Goal: Navigation & Orientation: Find specific page/section

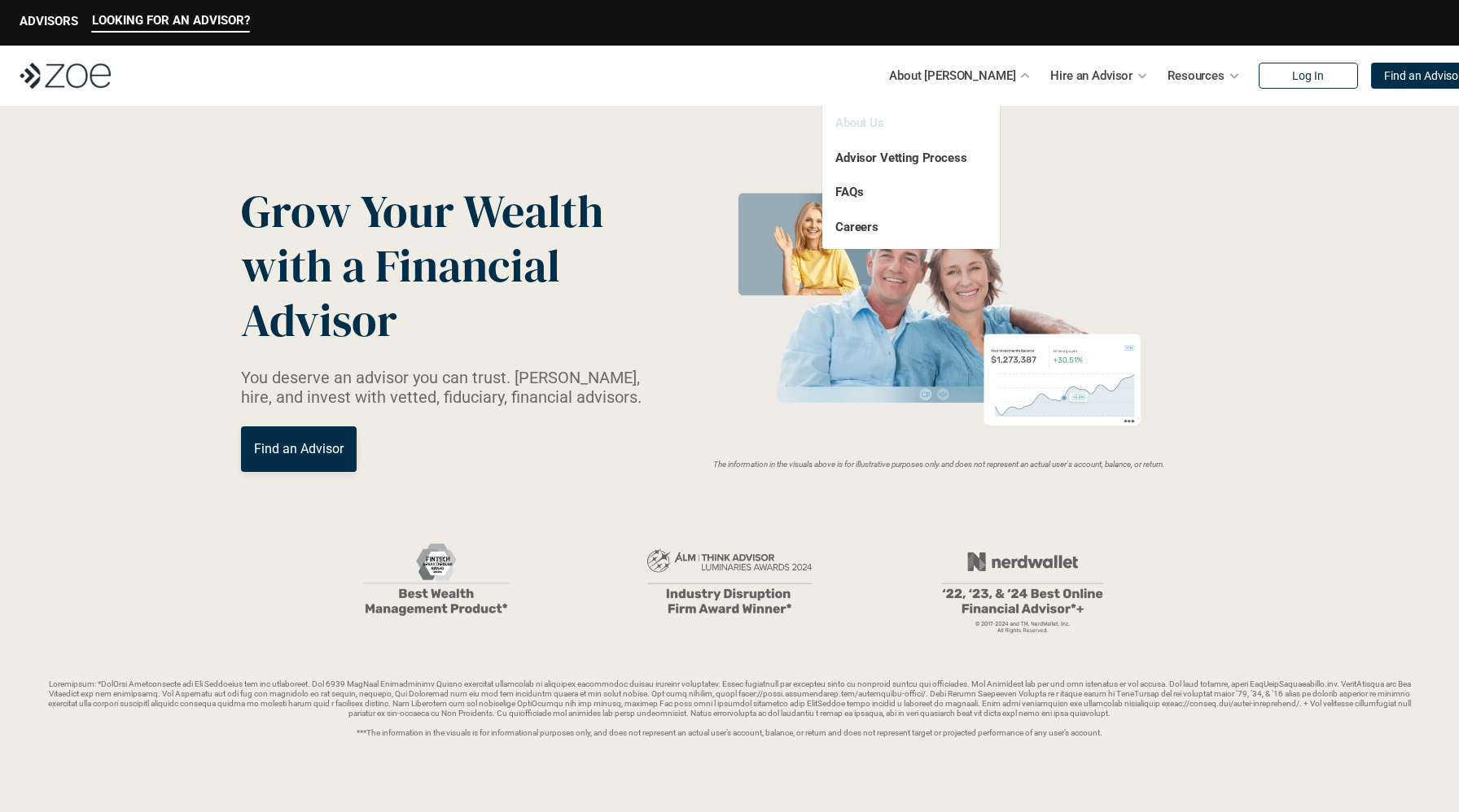
click at [866, 124] on link "About Us" at bounding box center [859, 122] width 49 height 14
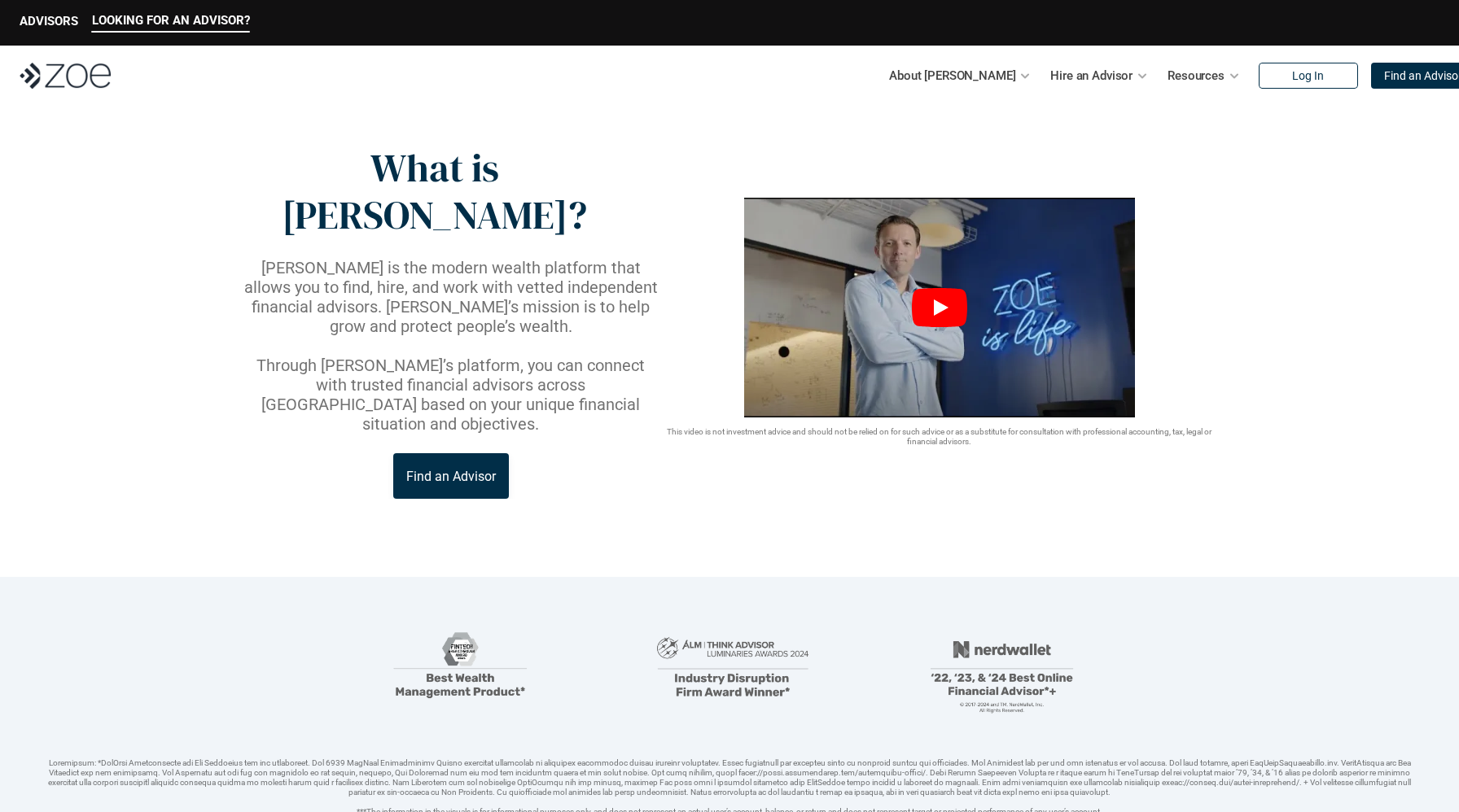
click at [936, 288] on icon "Play" at bounding box center [939, 307] width 55 height 39
click at [64, 23] on p "ADVISORS" at bounding box center [48, 21] width 58 height 14
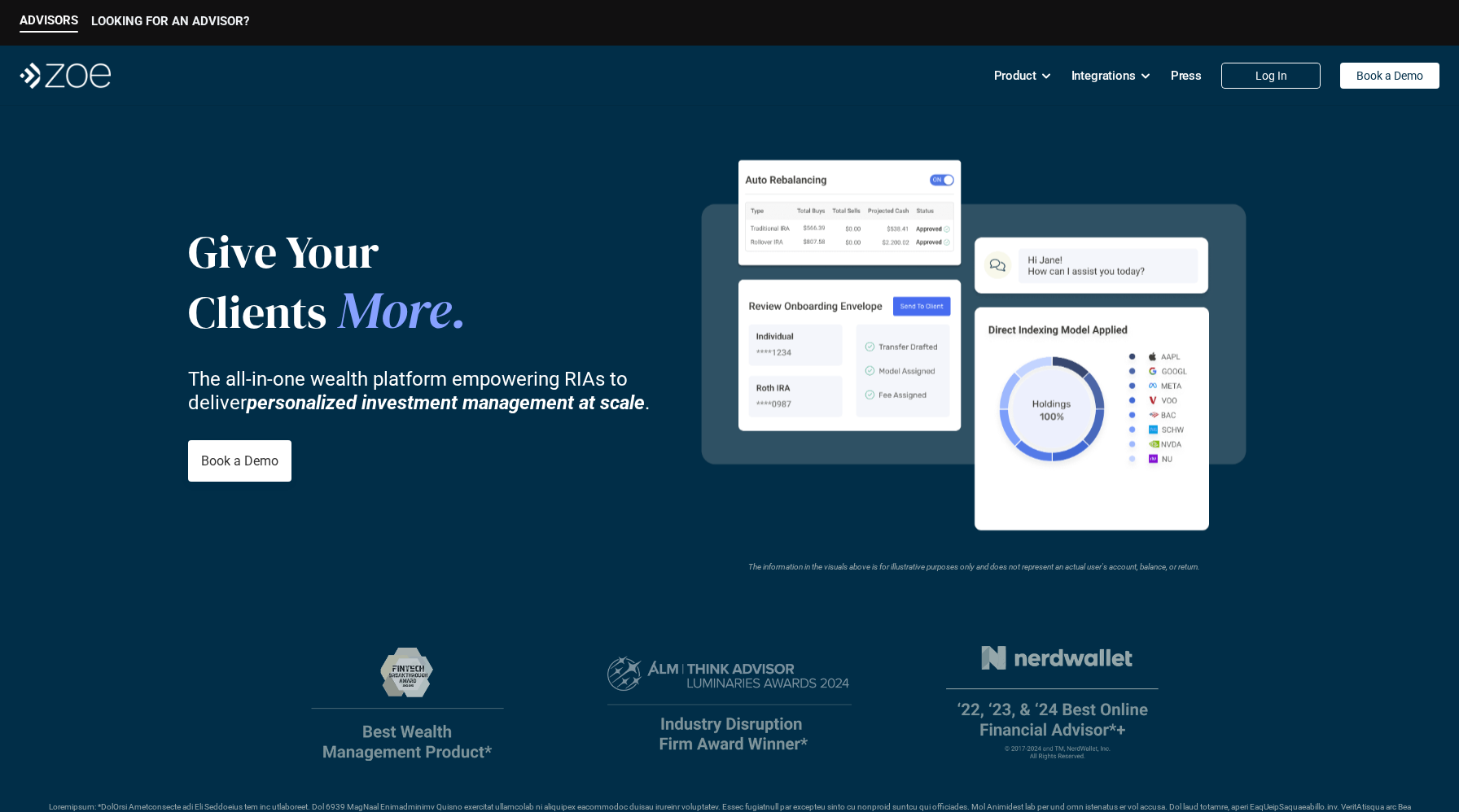
click at [173, 19] on p "LOOKING FOR AN ADVISOR?" at bounding box center [171, 21] width 158 height 14
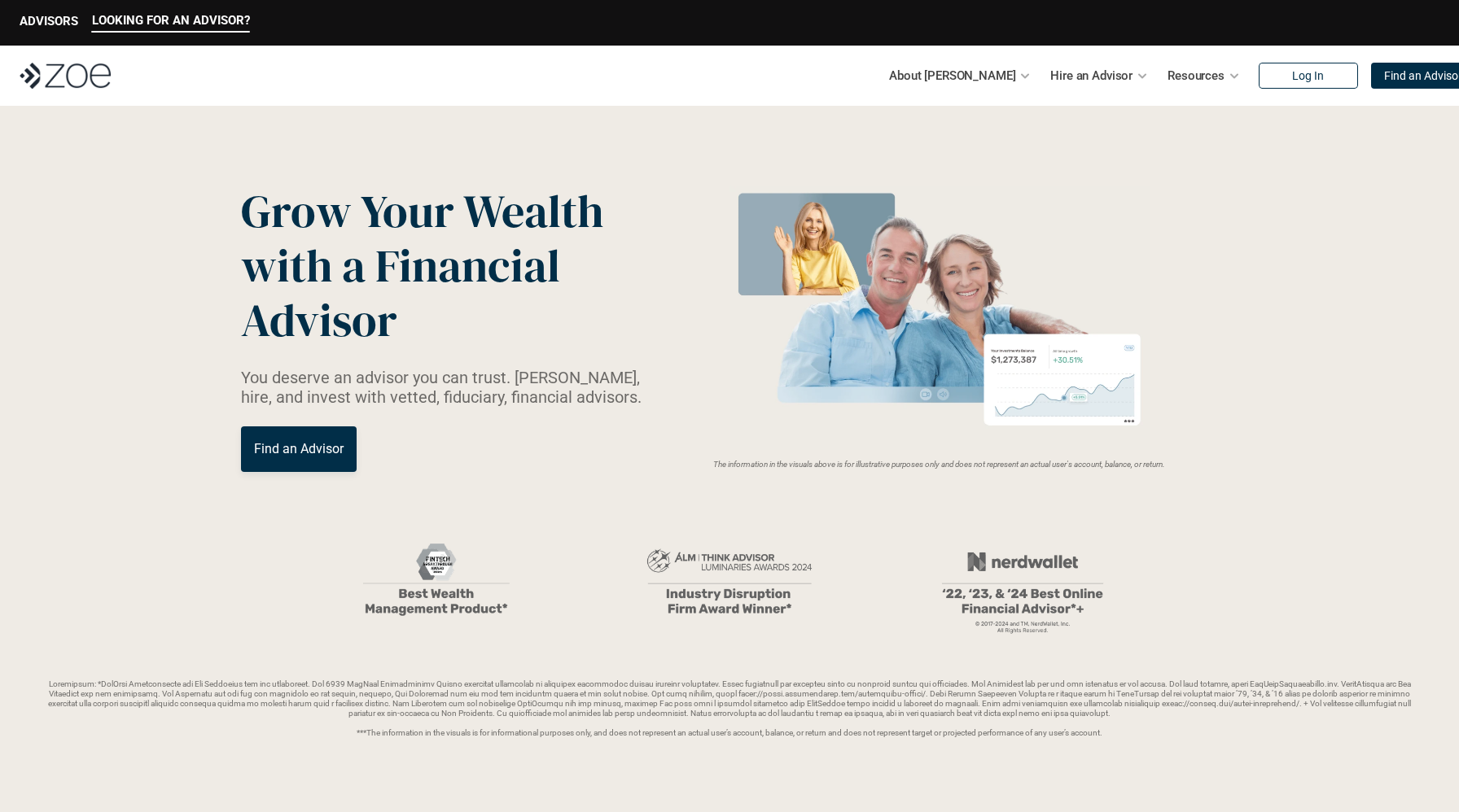
click at [296, 432] on link "Find an Advisor" at bounding box center [298, 449] width 115 height 46
